Goal: Navigation & Orientation: Find specific page/section

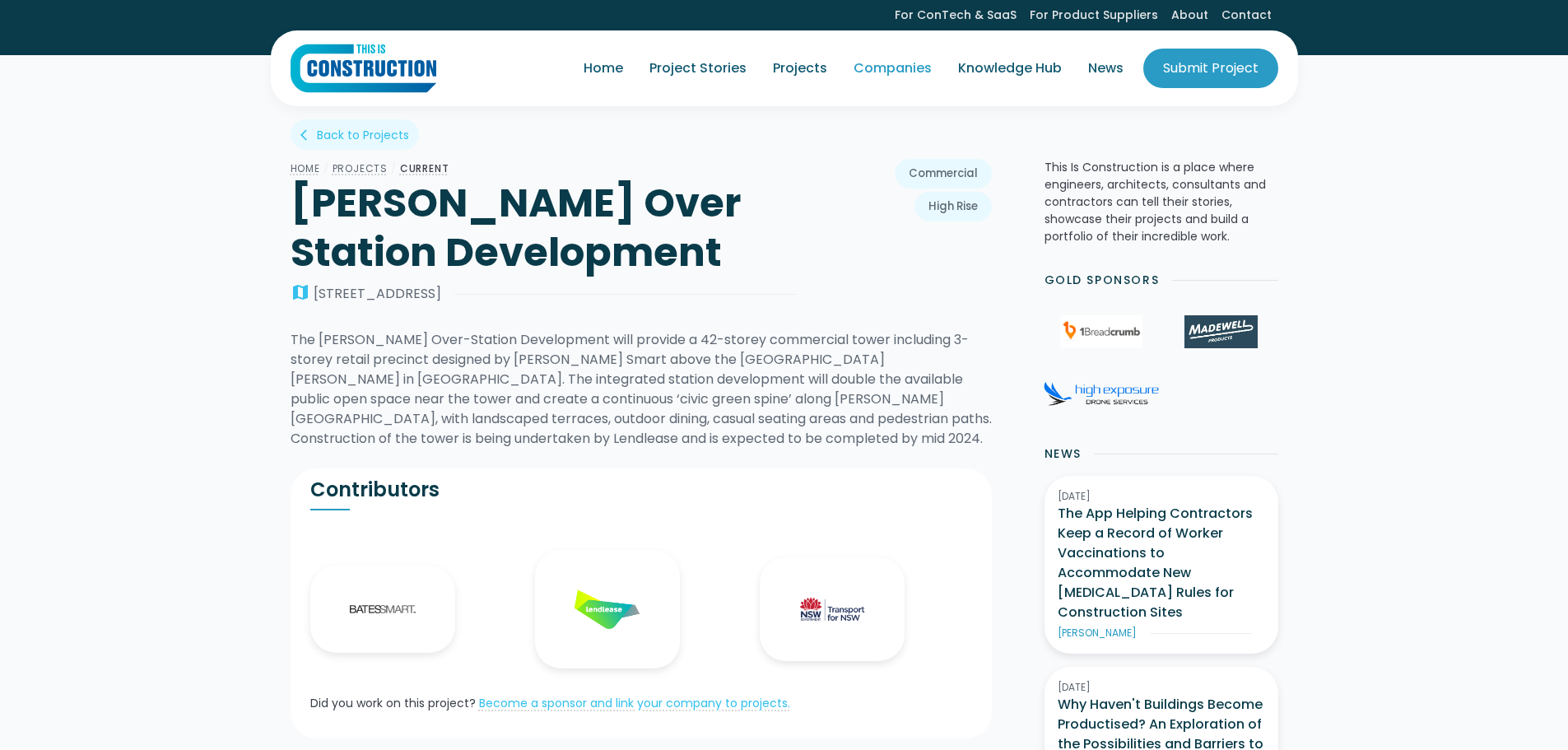
click at [919, 66] on link "Companies" at bounding box center [892, 68] width 105 height 46
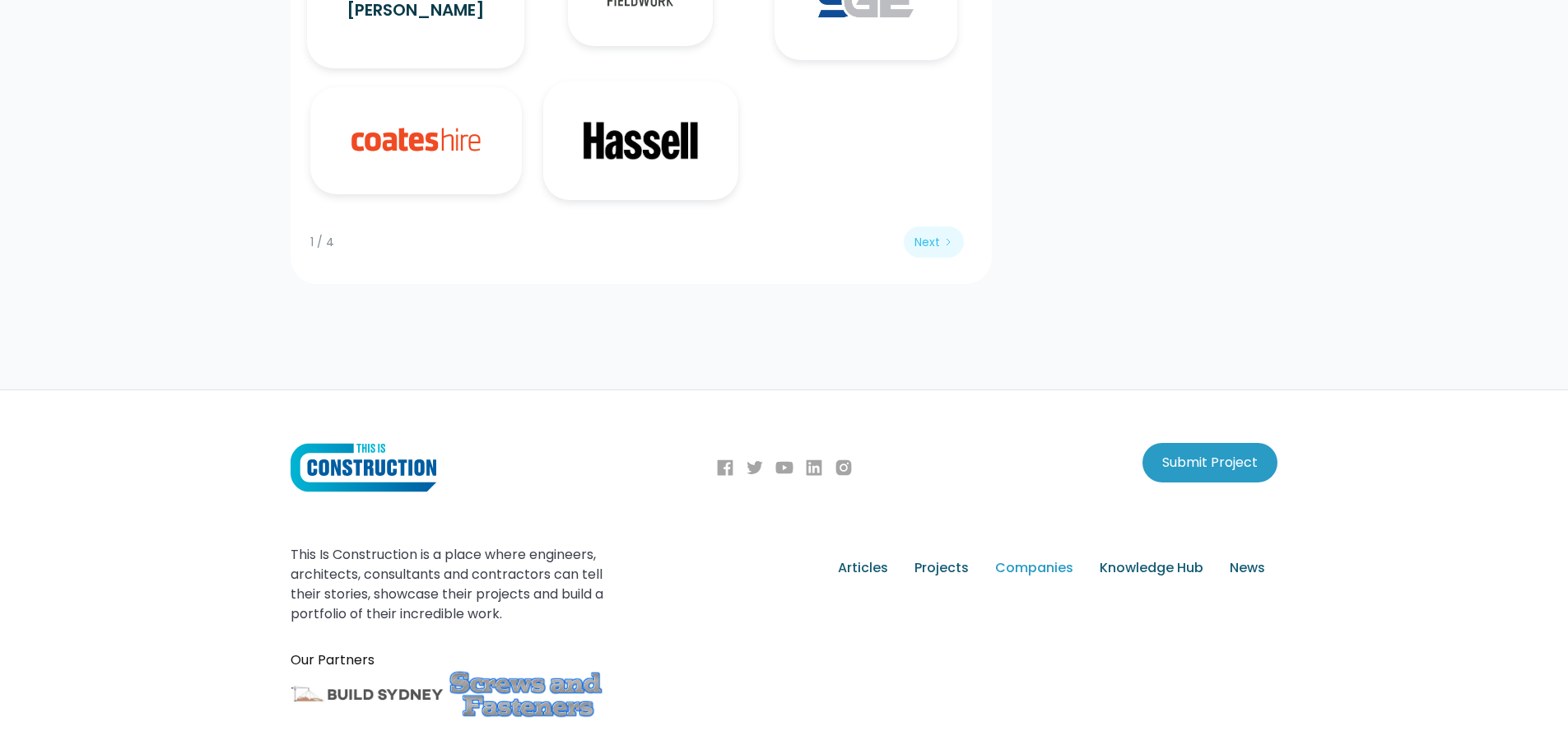
scroll to position [2517, 0]
